Goal: Task Accomplishment & Management: Use online tool/utility

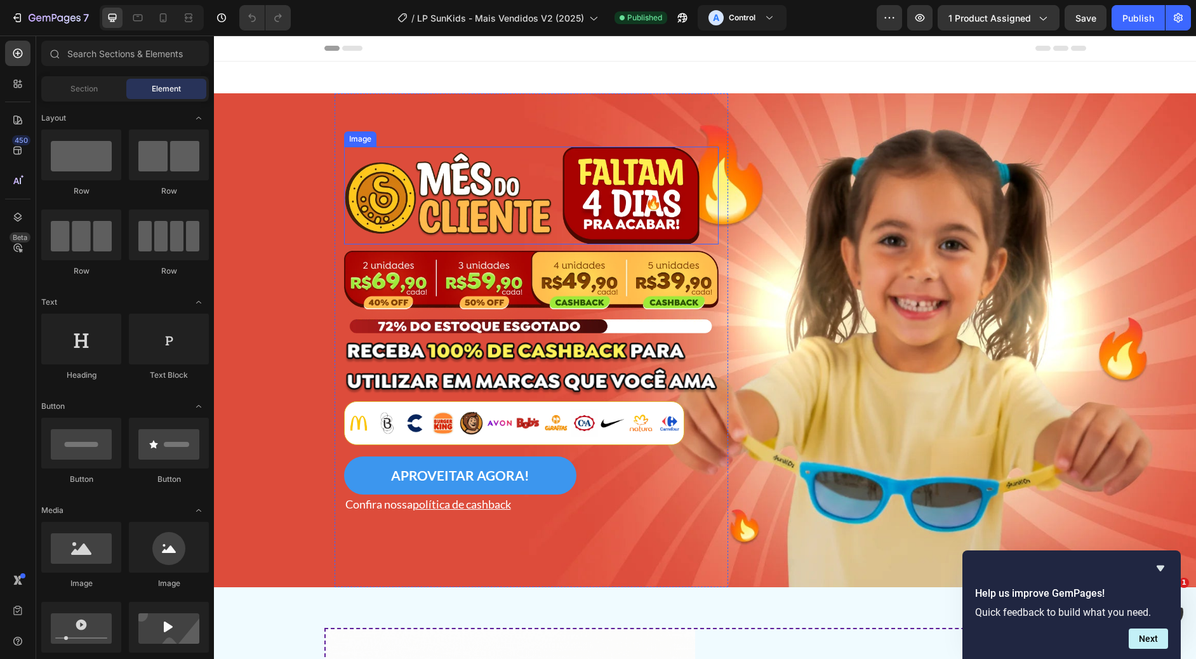
click at [526, 198] on img at bounding box center [522, 196] width 356 height 98
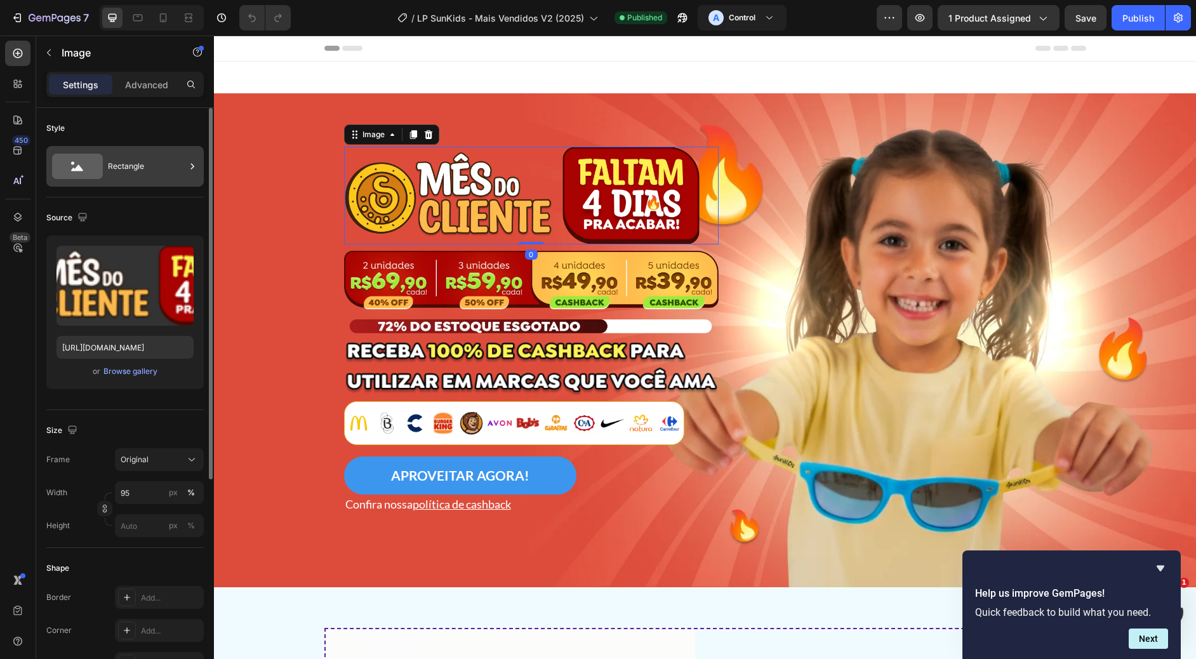
click at [115, 168] on div "Rectangle" at bounding box center [146, 166] width 77 height 29
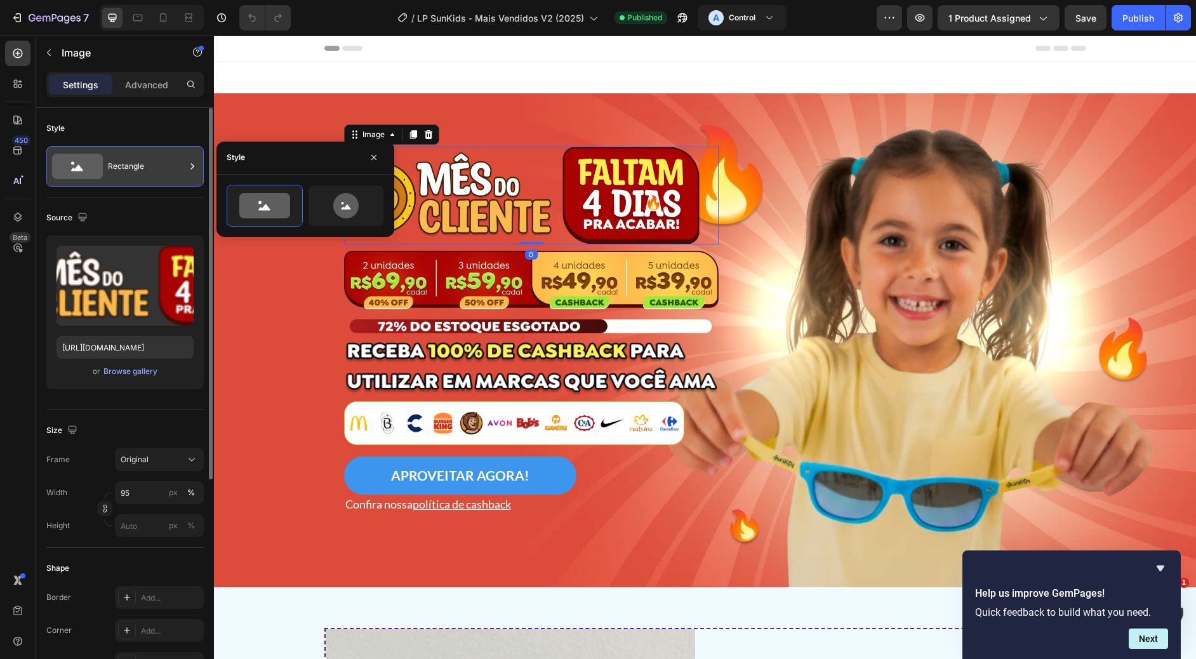
click at [116, 170] on div "Rectangle" at bounding box center [146, 166] width 77 height 29
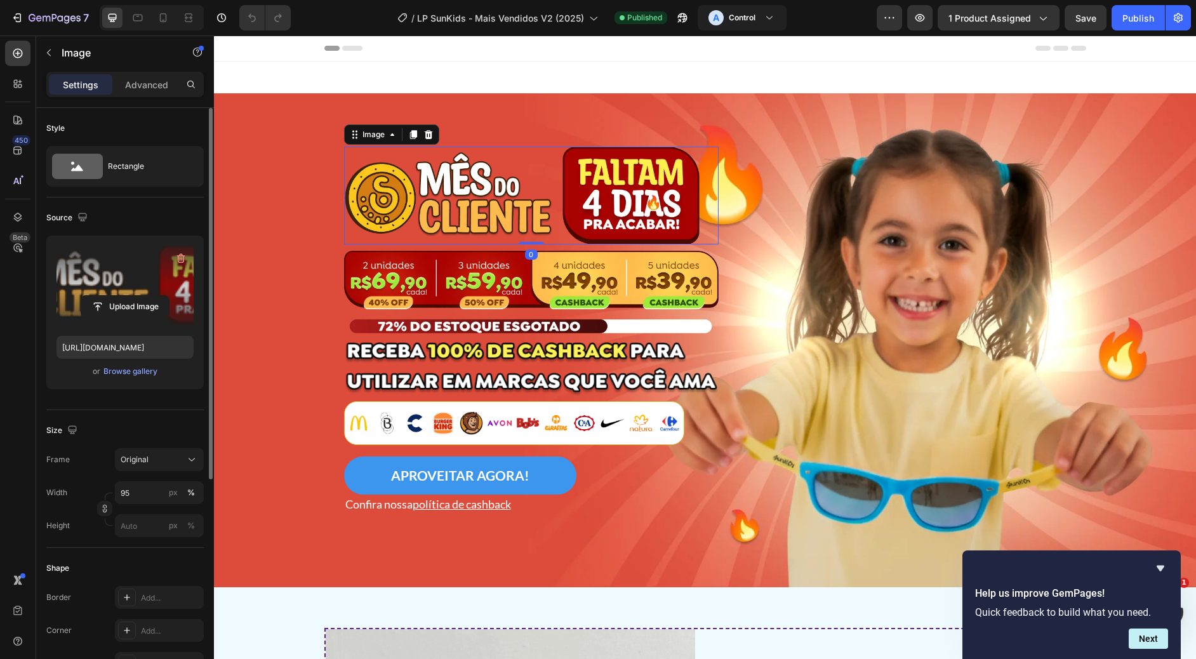
click at [114, 269] on label at bounding box center [125, 286] width 137 height 80
click at [114, 296] on input "file" at bounding box center [125, 307] width 88 height 22
click at [171, 16] on div at bounding box center [163, 18] width 20 height 20
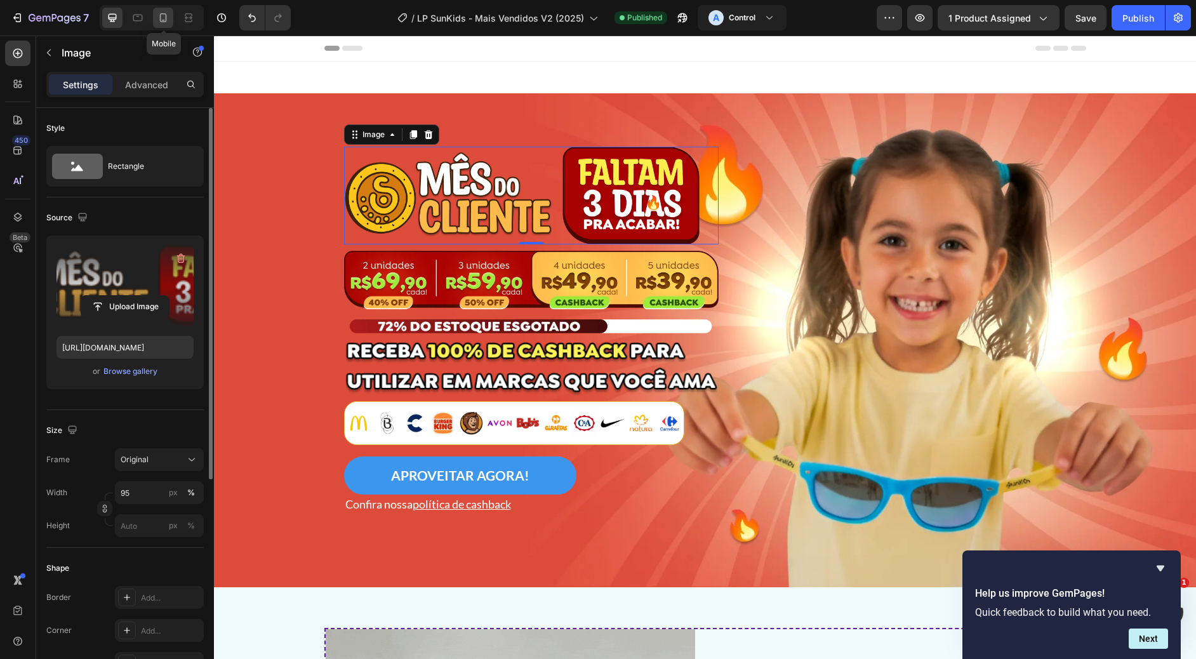
type input "[URL][DOMAIN_NAME]"
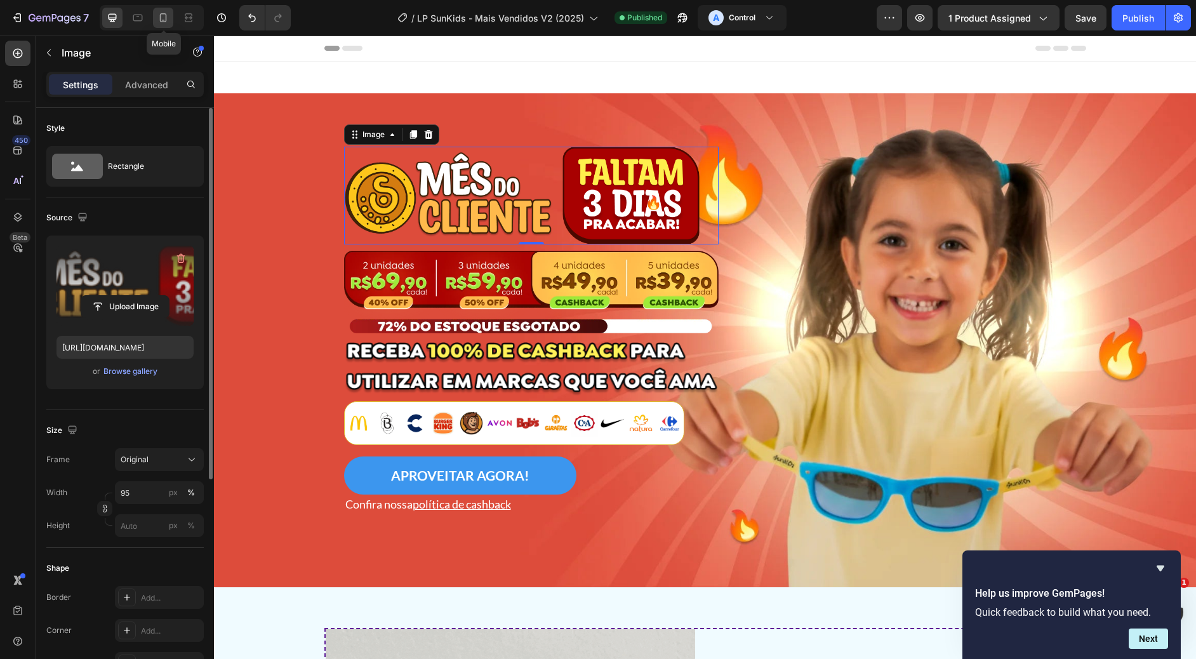
type input "96"
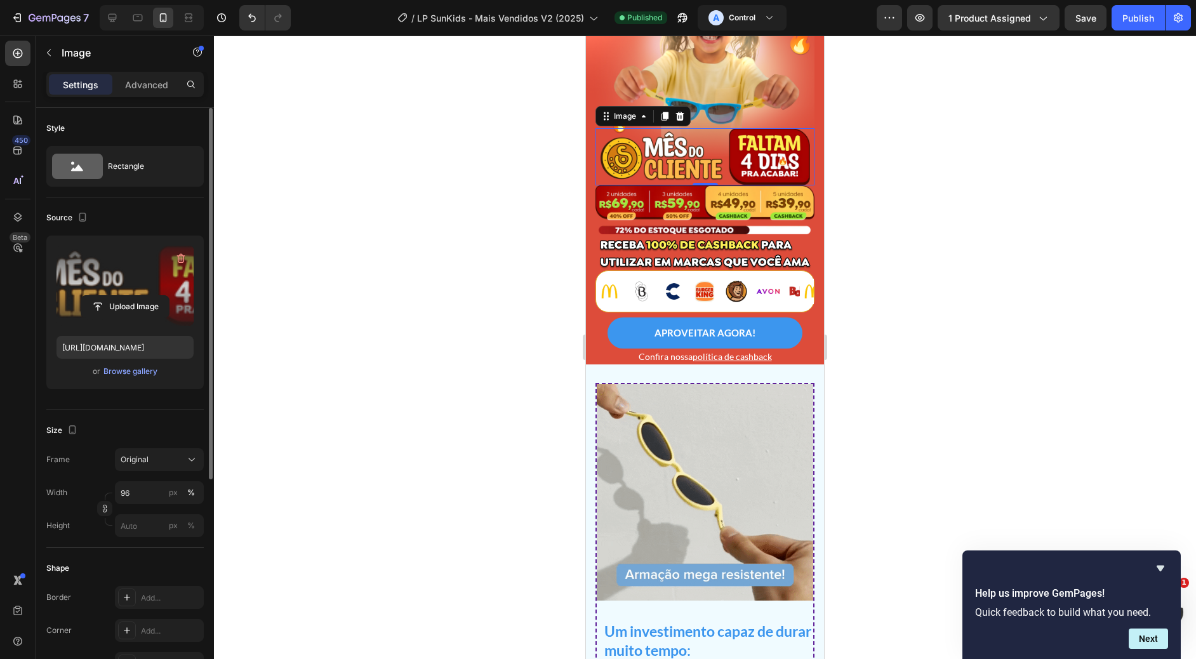
scroll to position [168, 0]
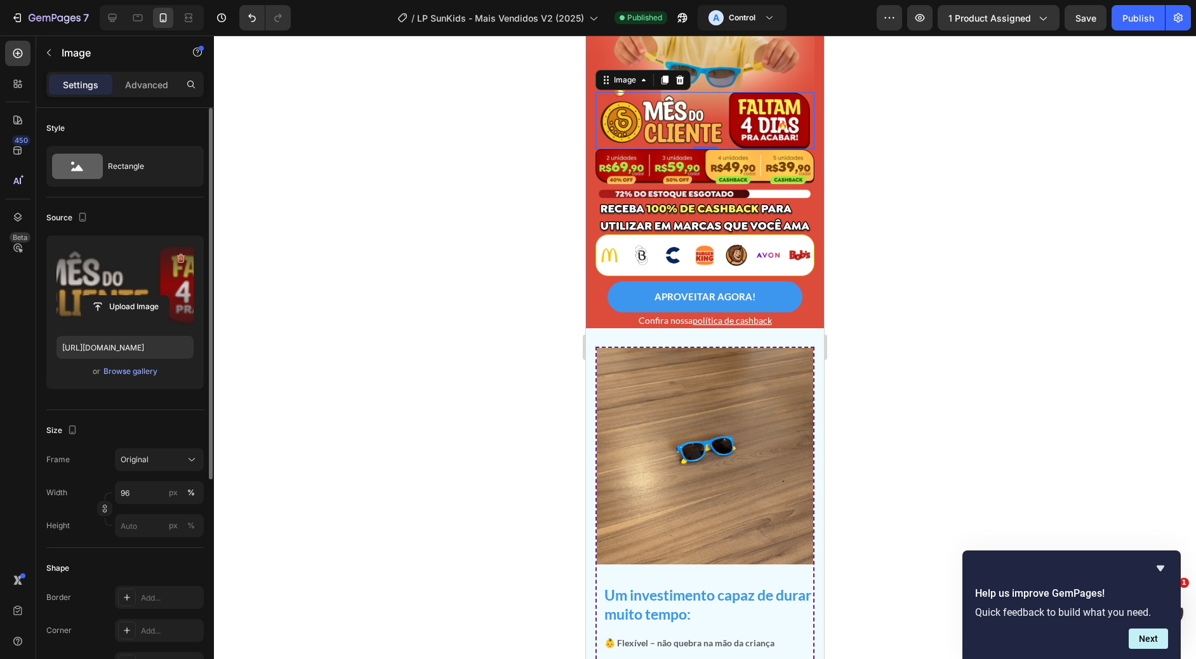
click at [701, 99] on img at bounding box center [705, 121] width 210 height 58
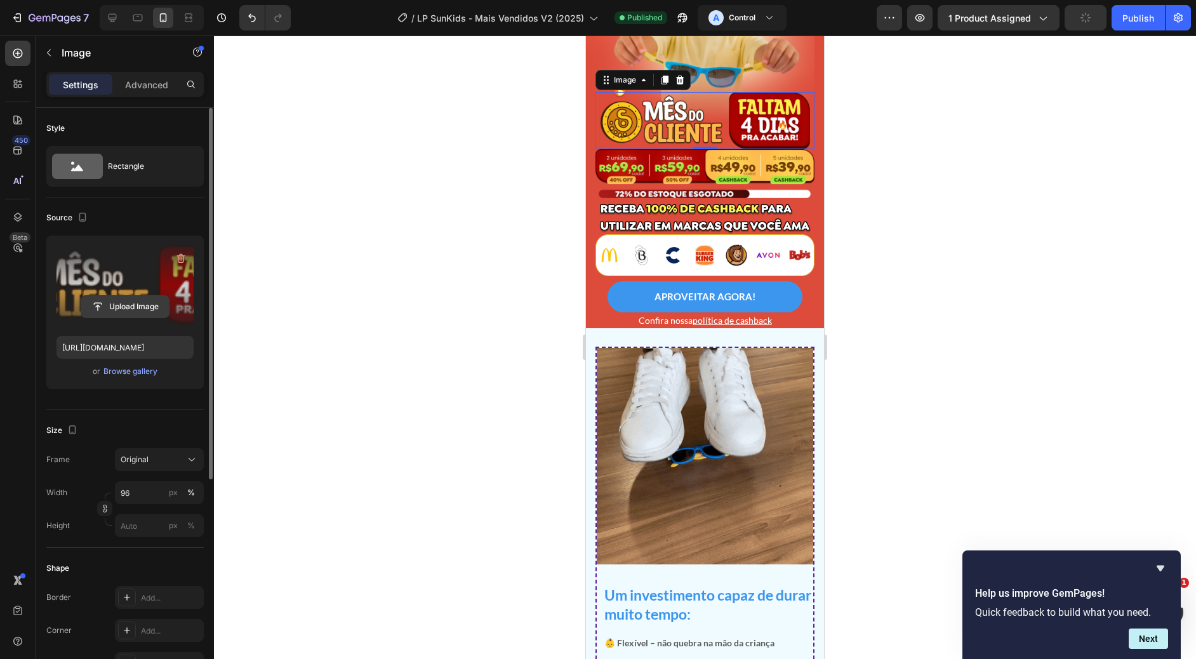
click at [136, 305] on input "file" at bounding box center [125, 307] width 88 height 22
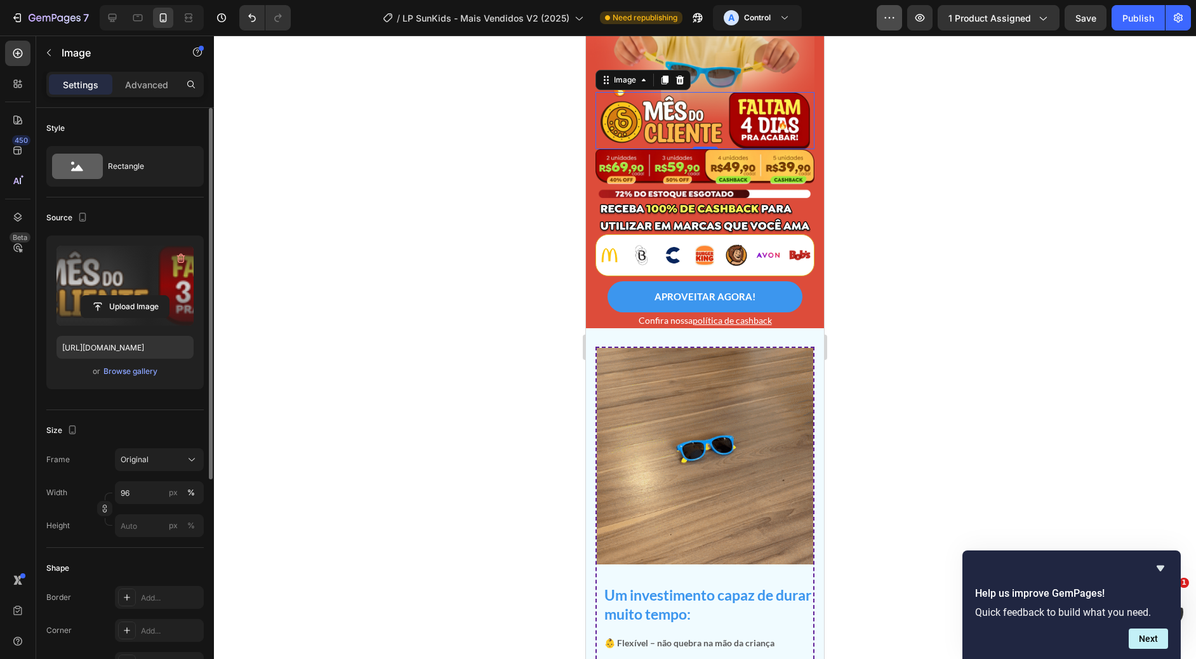
type input "[URL][DOMAIN_NAME]"
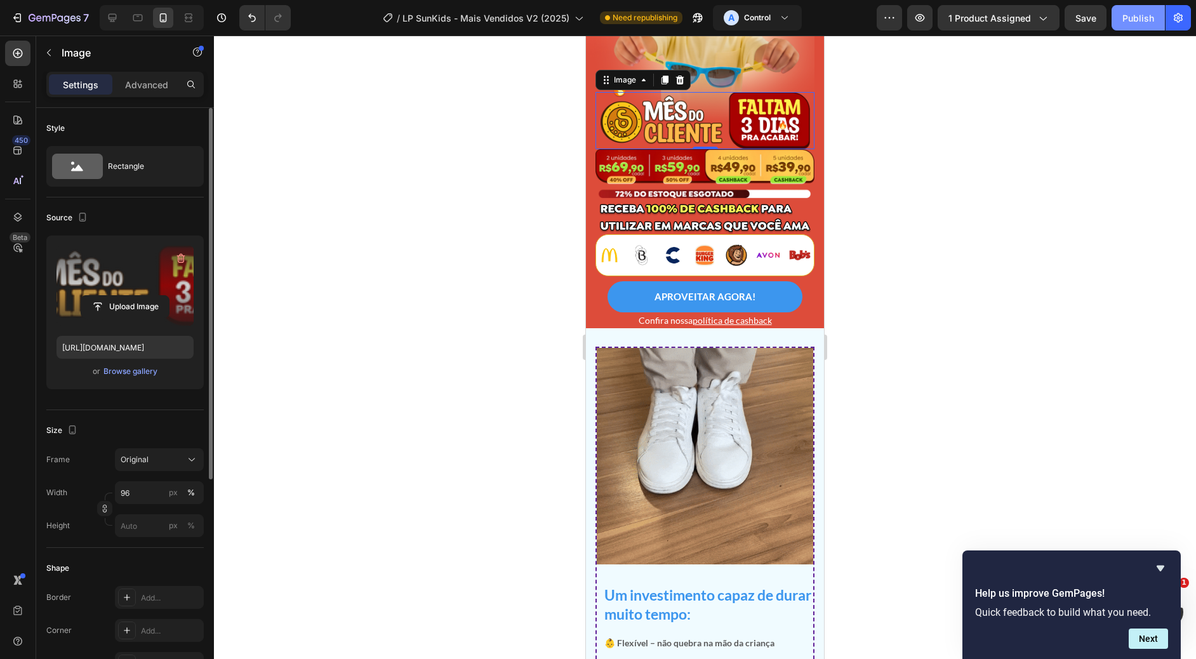
click at [1132, 14] on div "Publish" at bounding box center [1138, 17] width 32 height 13
